Goal: Task Accomplishment & Management: Complete application form

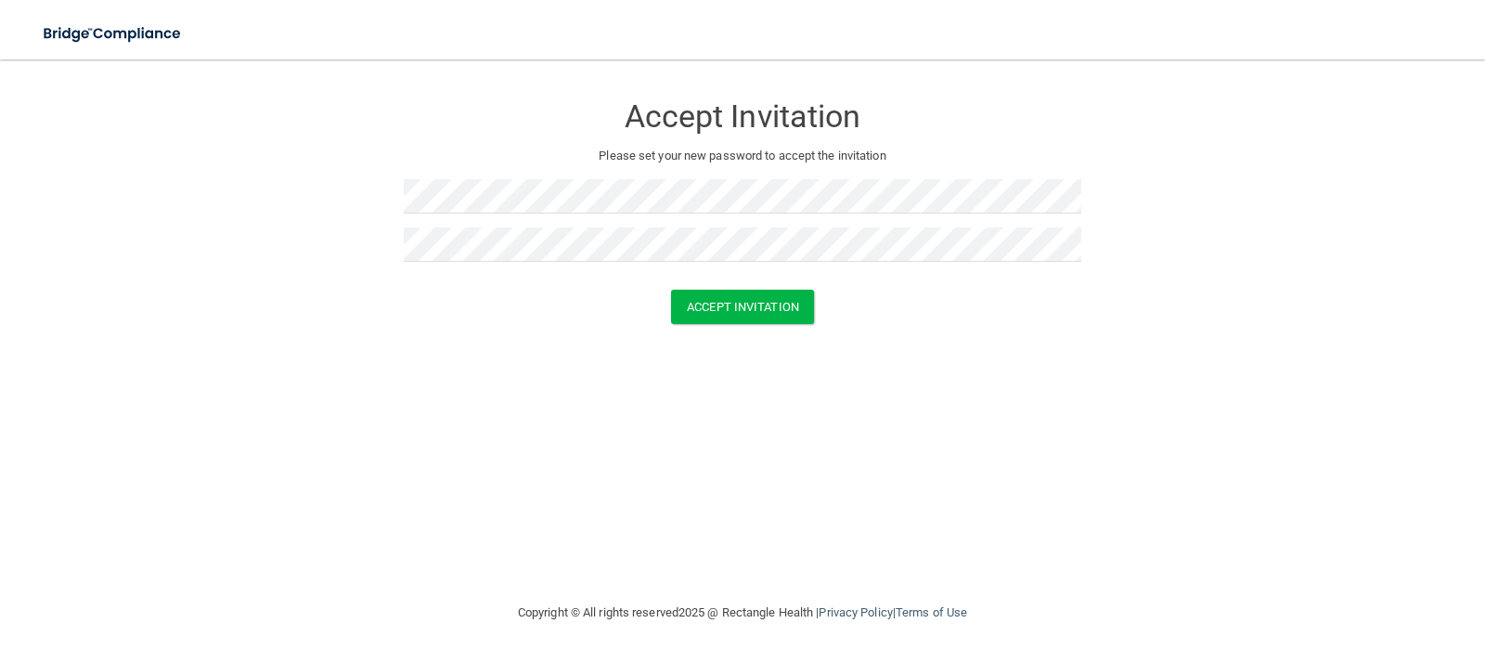
click at [757, 325] on form "Accept Invitation Please set your new password to accept the invitation Accept …" at bounding box center [742, 212] width 1411 height 268
click at [756, 320] on button "Accept Invitation" at bounding box center [742, 307] width 143 height 34
click at [671, 290] on button "Accept Invitation" at bounding box center [742, 307] width 143 height 34
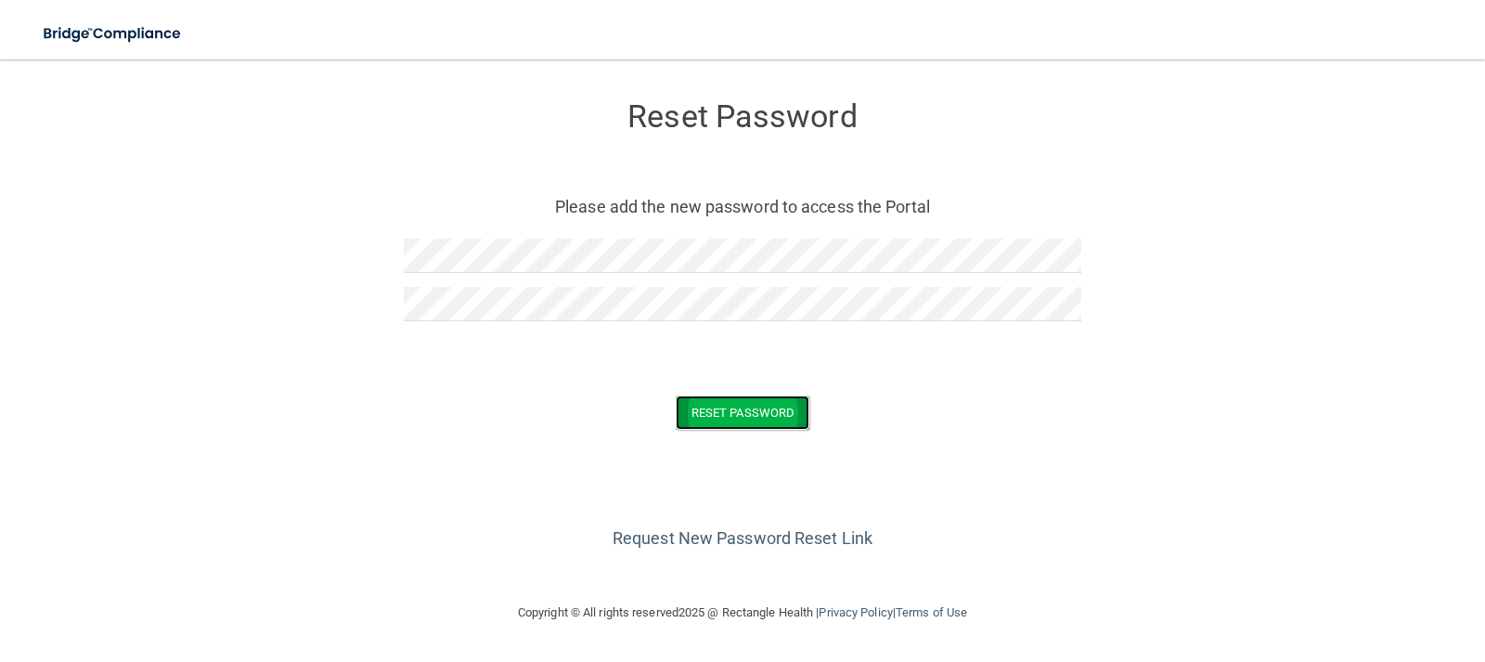
click at [704, 404] on button "Reset Password" at bounding box center [743, 412] width 134 height 34
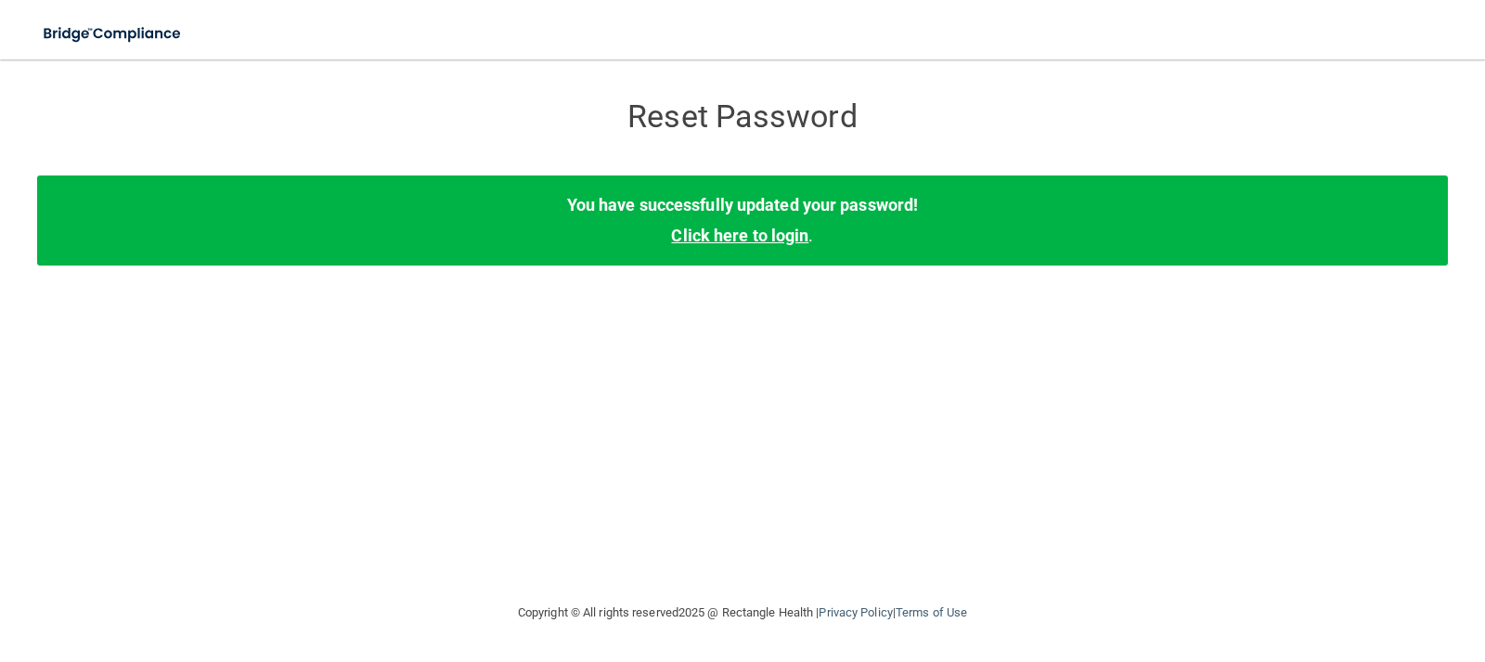
click at [757, 239] on link "Click here to login" at bounding box center [739, 235] width 137 height 19
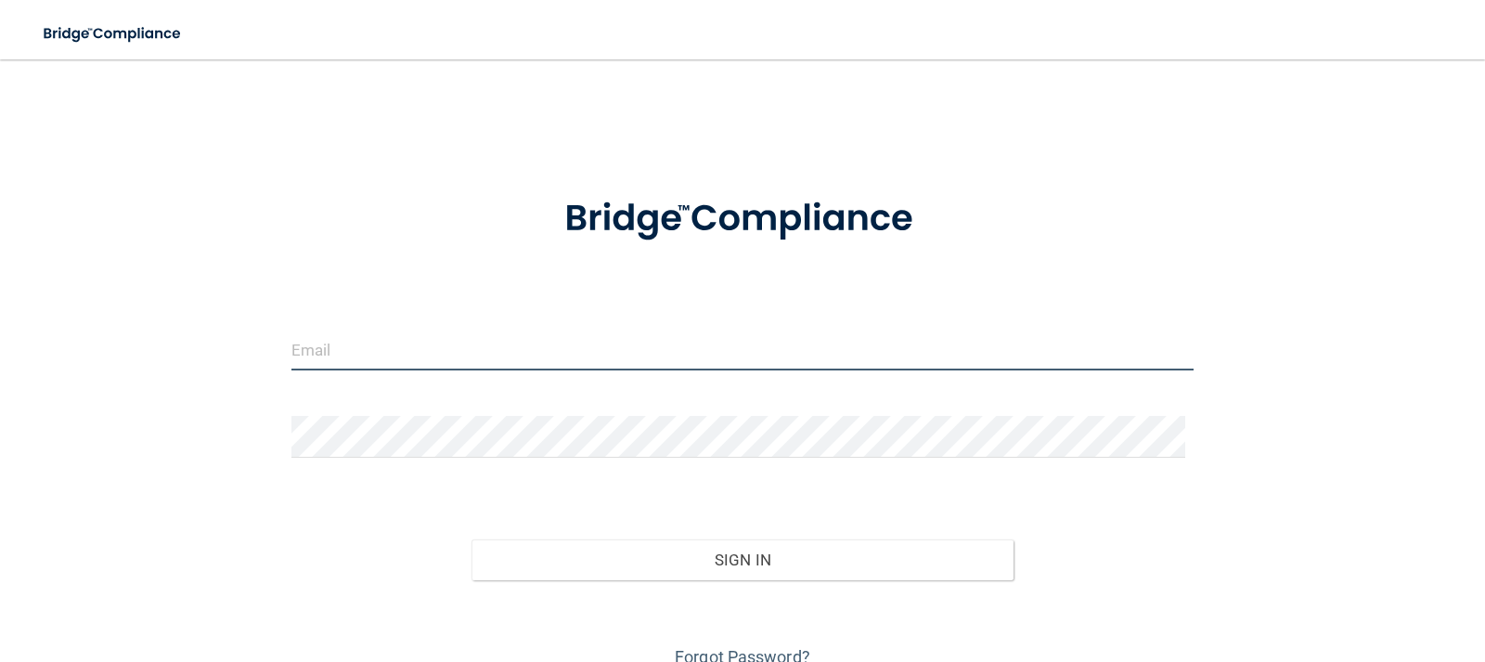
type input "[EMAIL_ADDRESS][DOMAIN_NAME]"
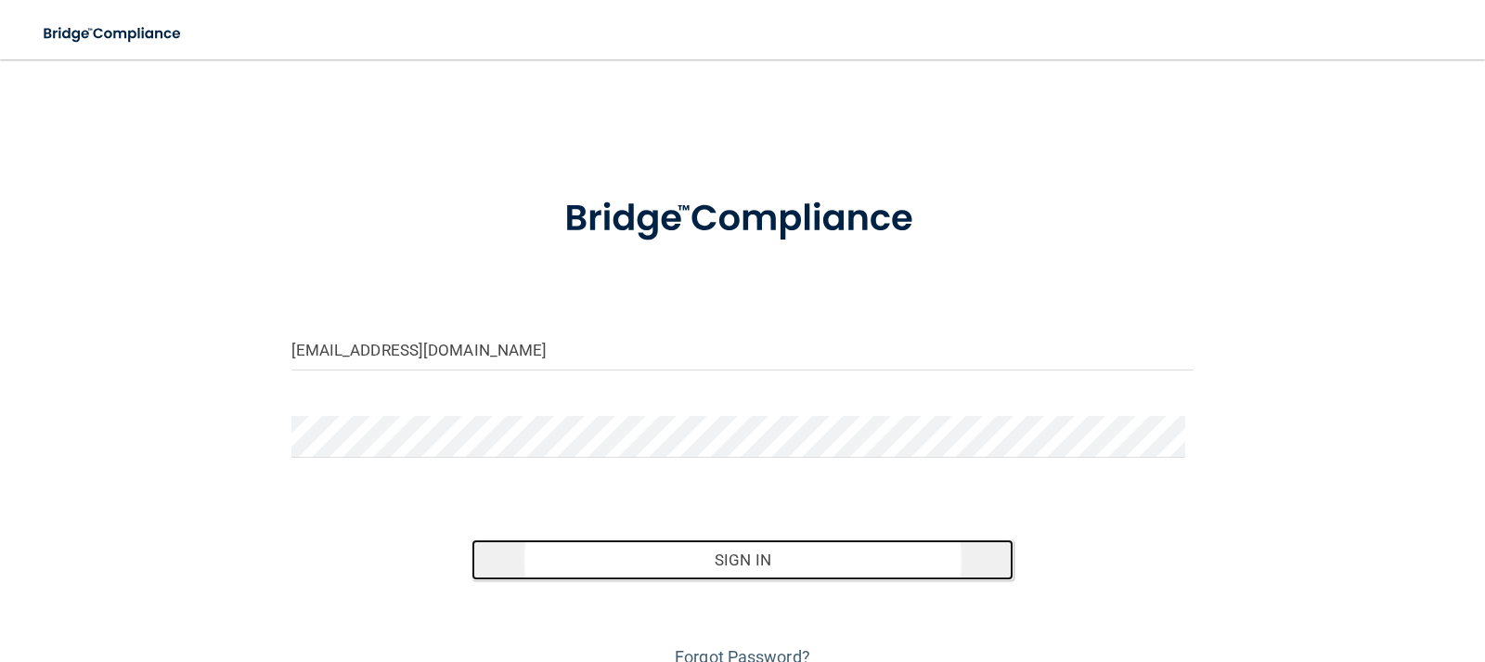
click at [611, 572] on button "Sign In" at bounding box center [743, 559] width 542 height 41
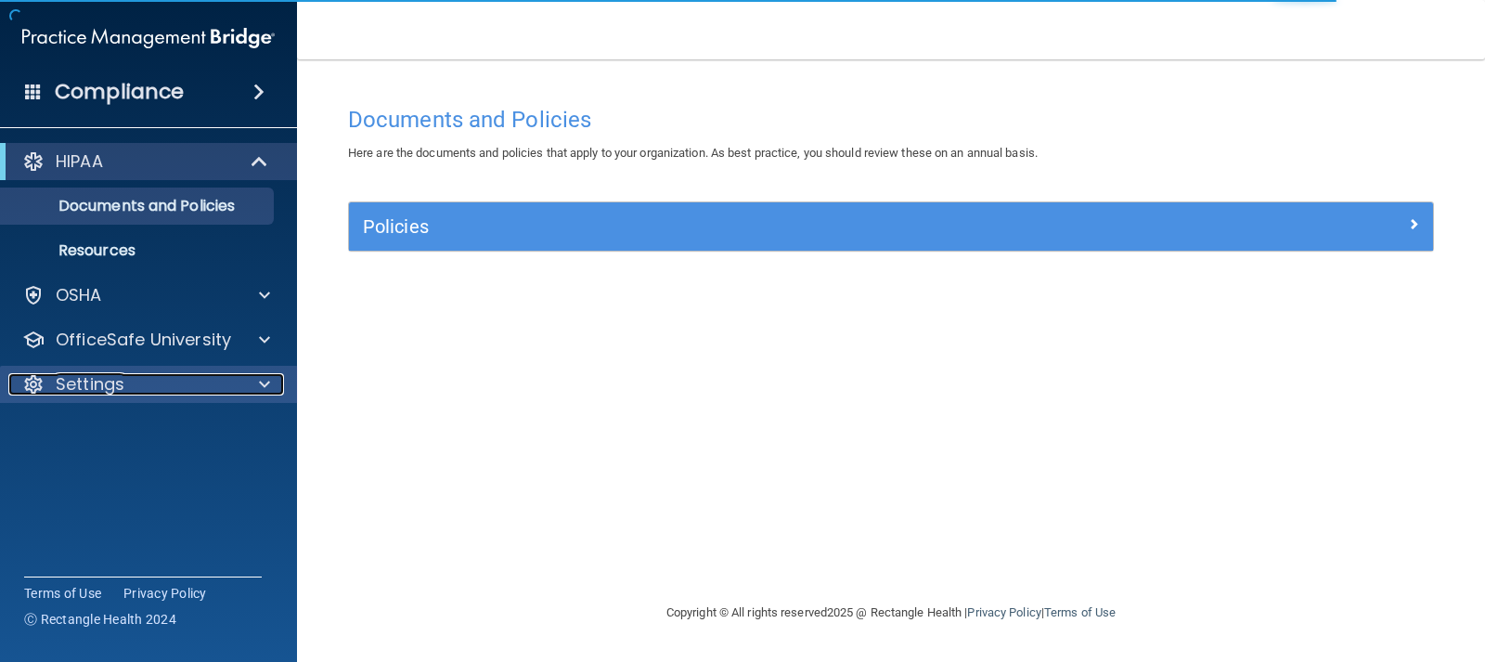
click at [110, 373] on p "Settings" at bounding box center [90, 384] width 69 height 22
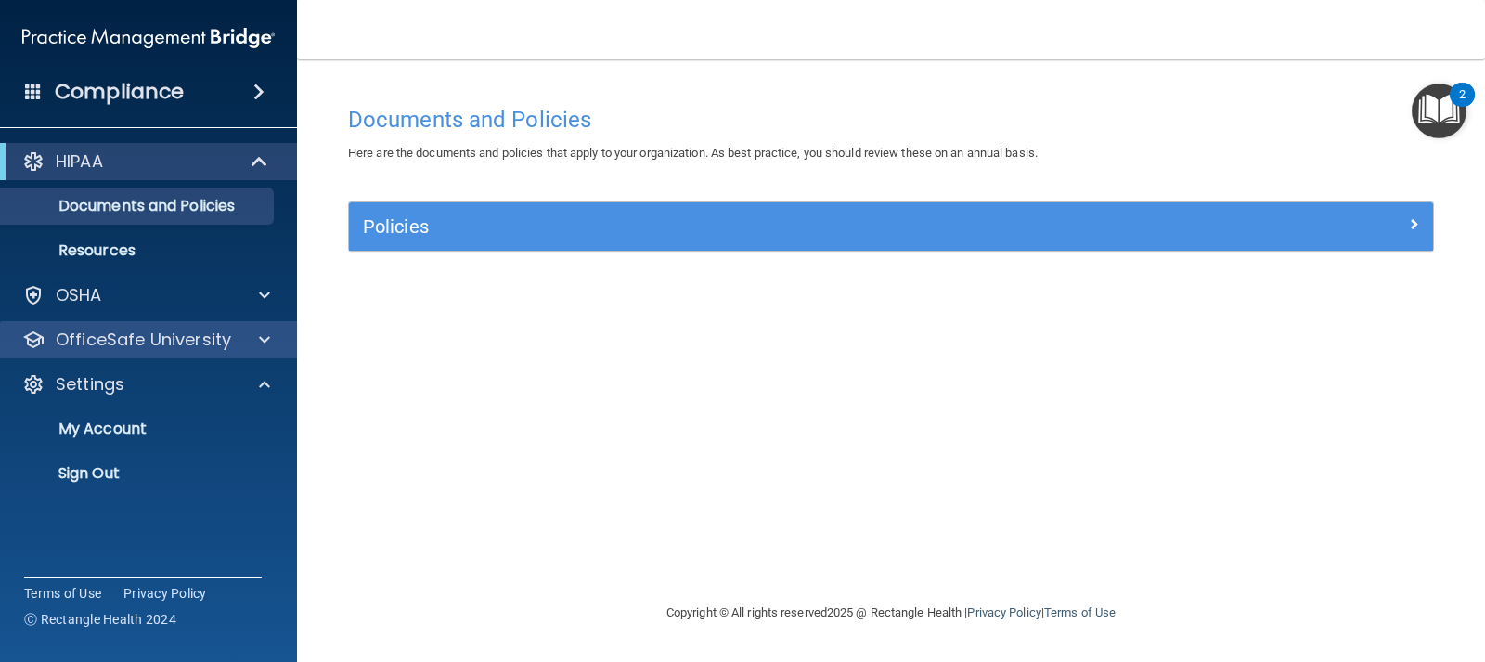
click at [110, 323] on div "OfficeSafe University" at bounding box center [149, 339] width 298 height 37
click at [267, 342] on span at bounding box center [264, 340] width 11 height 22
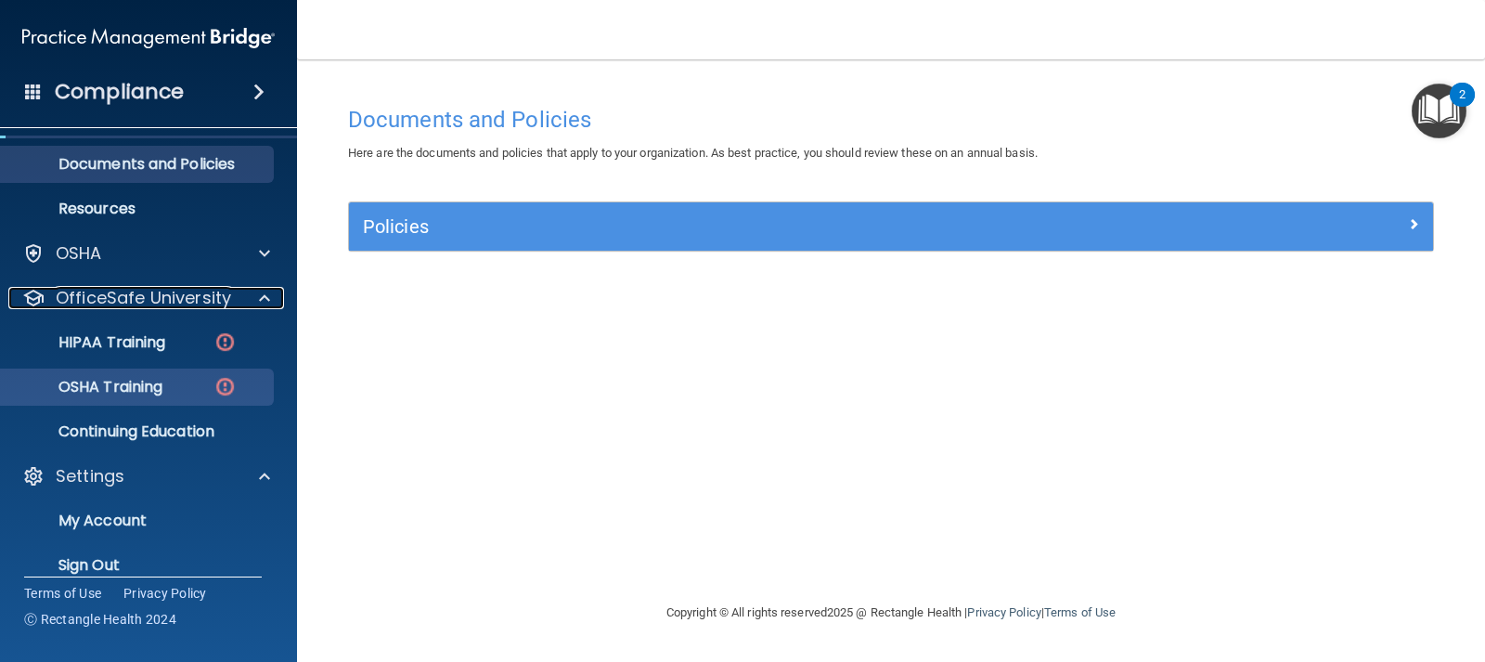
scroll to position [64, 0]
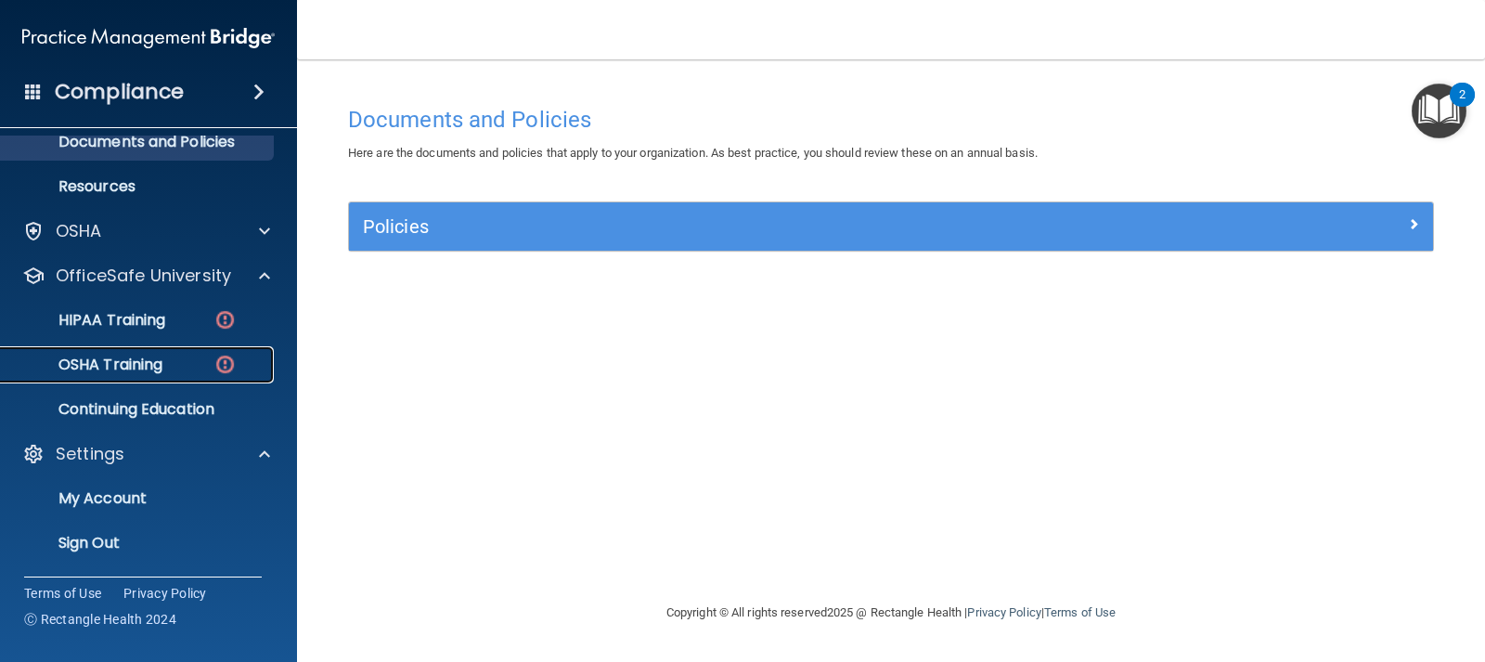
click at [134, 375] on link "OSHA Training" at bounding box center [127, 364] width 292 height 37
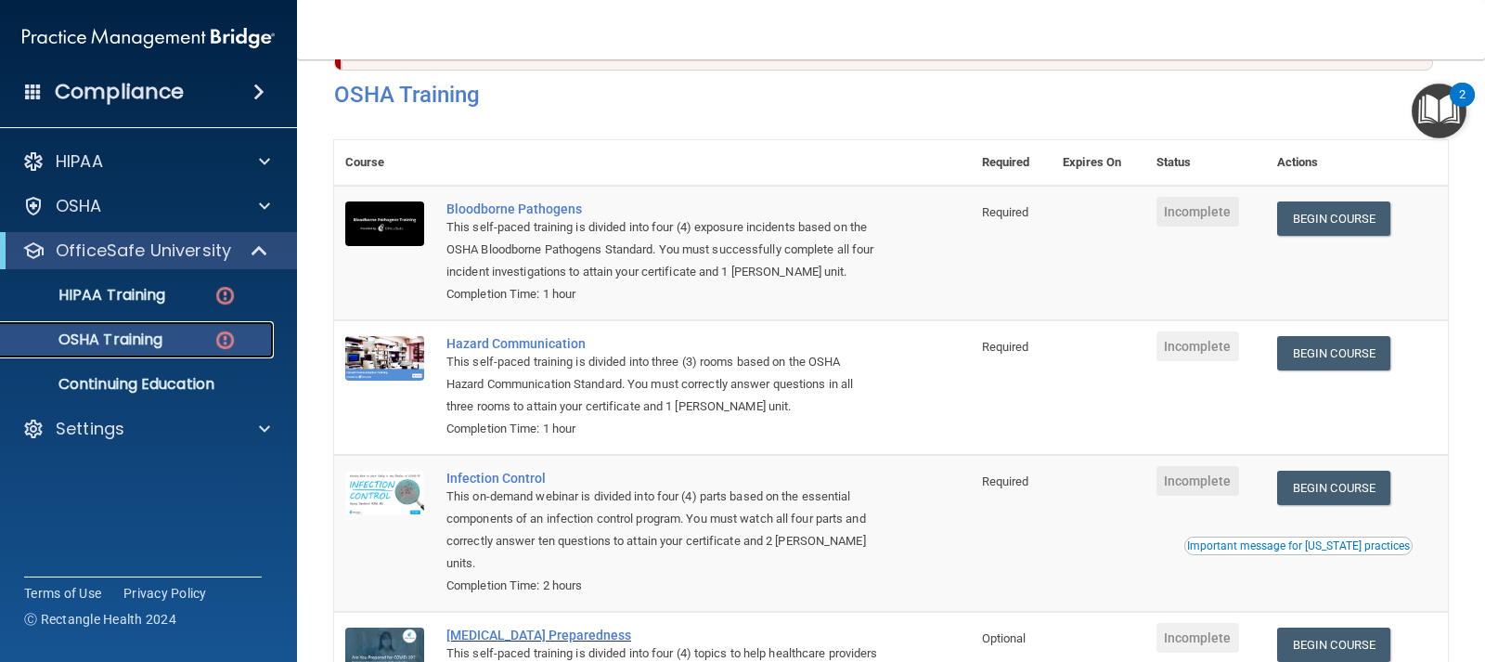
scroll to position [73, 0]
